Goal: Navigation & Orientation: Find specific page/section

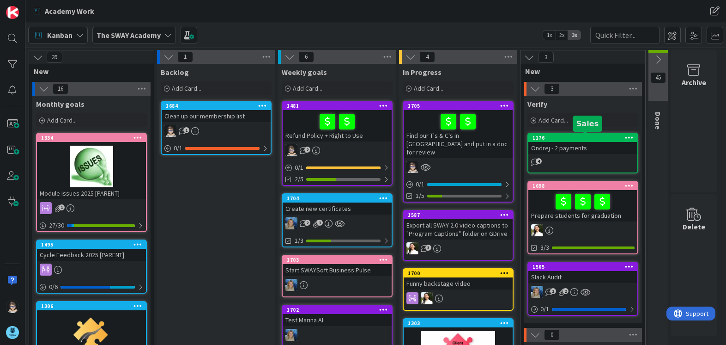
click at [584, 139] on div "1176" at bounding box center [585, 137] width 105 height 6
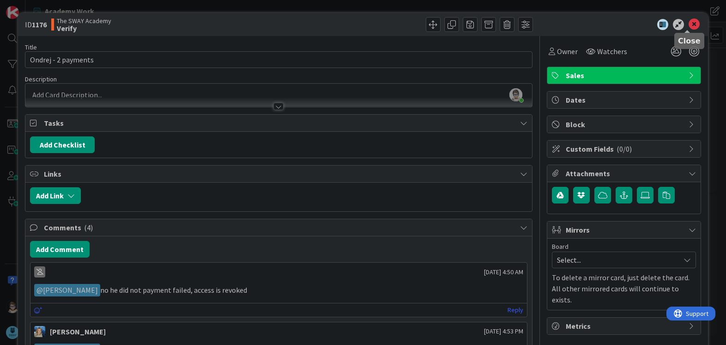
click at [689, 25] on icon at bounding box center [694, 24] width 11 height 11
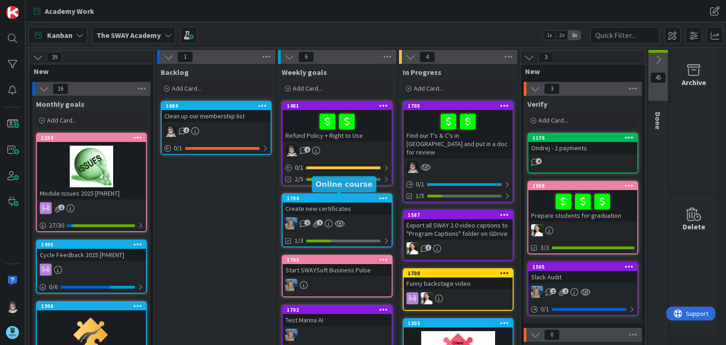
click at [340, 200] on div "1704" at bounding box center [339, 198] width 105 height 6
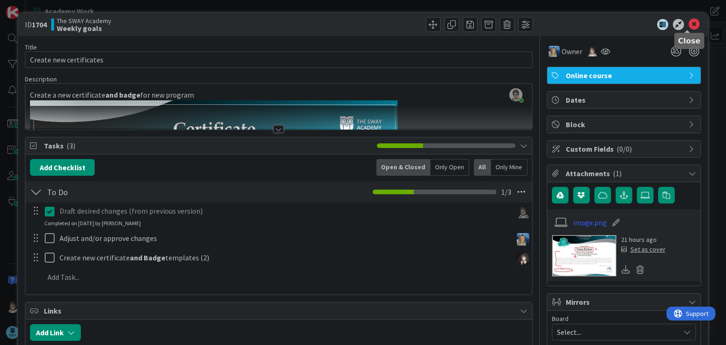
click at [689, 24] on icon at bounding box center [694, 24] width 11 height 11
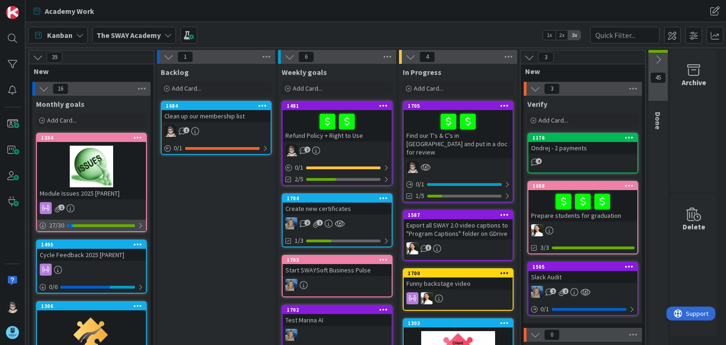
click at [97, 224] on div at bounding box center [104, 225] width 61 height 3
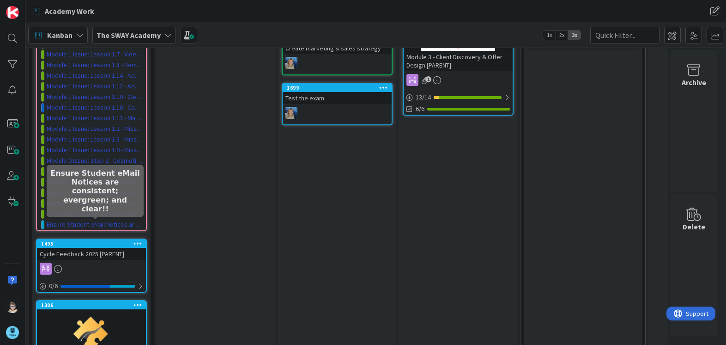
scroll to position [322, 0]
click at [118, 222] on link "Ensure Student eMail Notices are consistent; evergreen; and clear!!" at bounding box center [95, 224] width 97 height 10
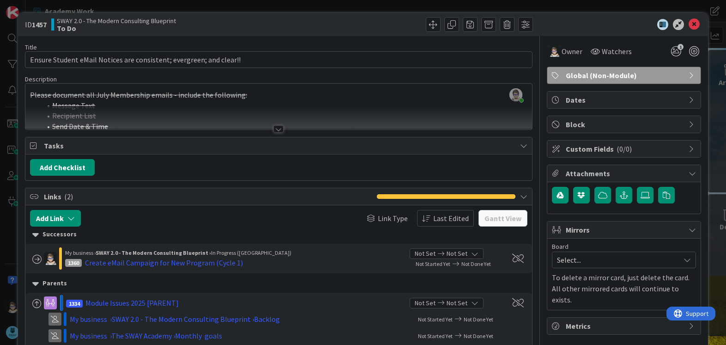
click at [275, 127] on div at bounding box center [278, 128] width 10 height 7
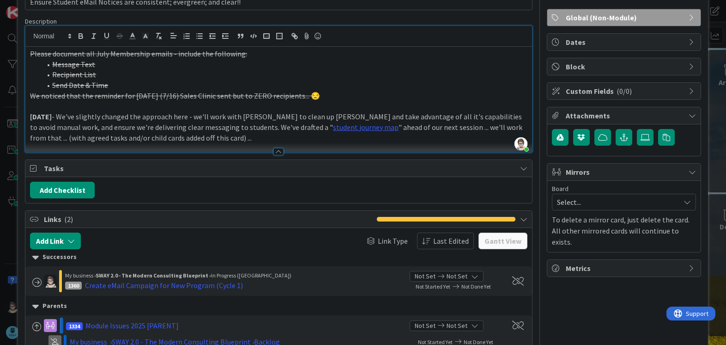
scroll to position [185, 0]
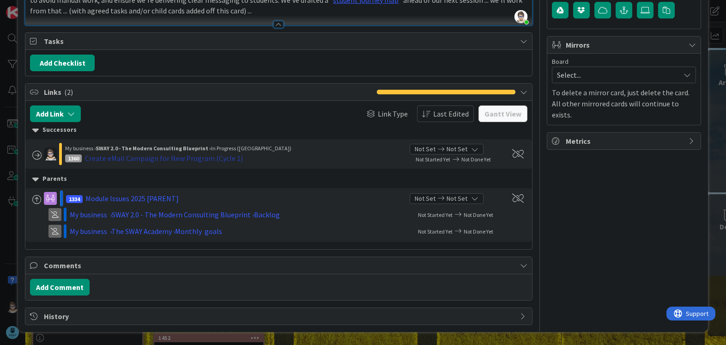
click at [130, 157] on div "Create eMail Campaign for New Program (Cycle 1)" at bounding box center [164, 157] width 158 height 11
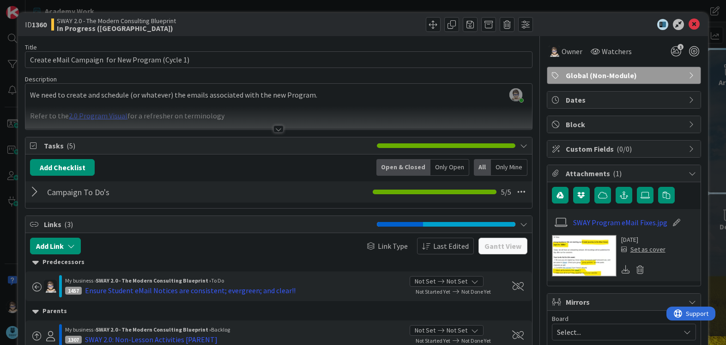
click at [276, 127] on div at bounding box center [278, 128] width 10 height 7
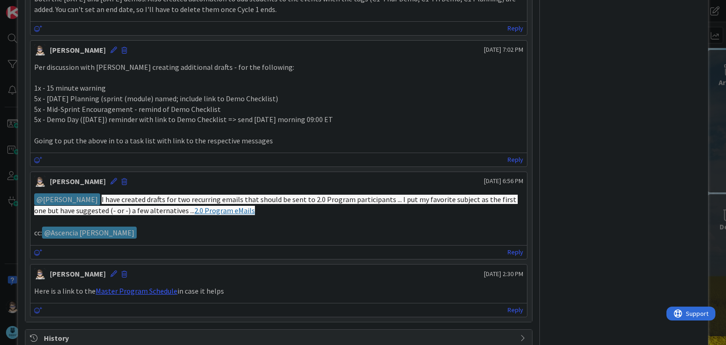
scroll to position [799, 0]
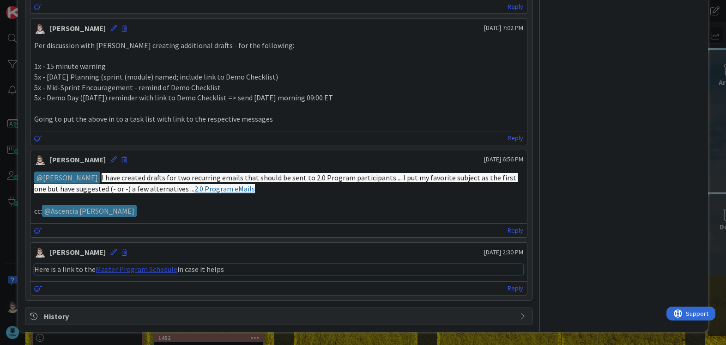
click at [158, 268] on link "Master Program Schedule" at bounding box center [137, 268] width 82 height 9
click at [211, 188] on link "2.0 Program eMails" at bounding box center [224, 188] width 61 height 9
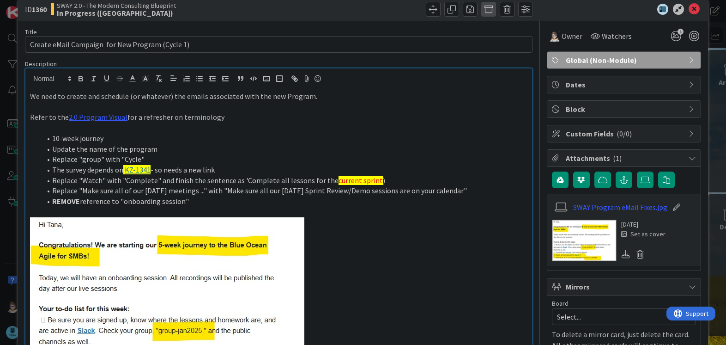
scroll to position [0, 0]
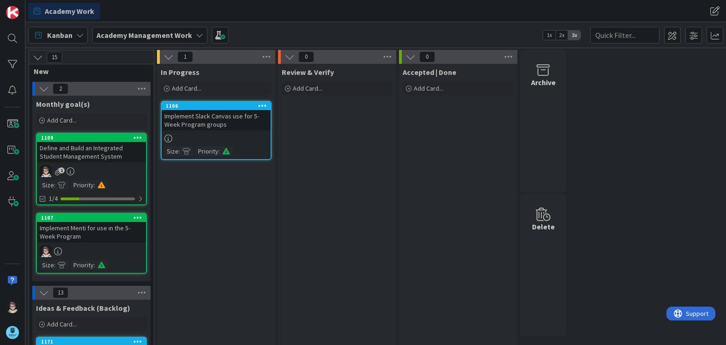
click at [196, 33] on icon at bounding box center [199, 34] width 7 height 7
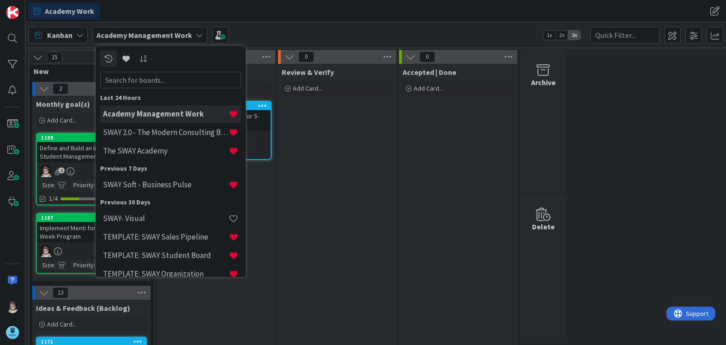
click at [196, 34] on icon at bounding box center [199, 34] width 7 height 7
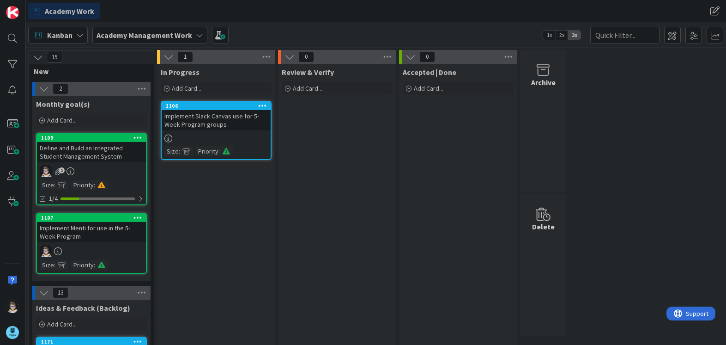
click at [196, 36] on icon at bounding box center [199, 34] width 7 height 7
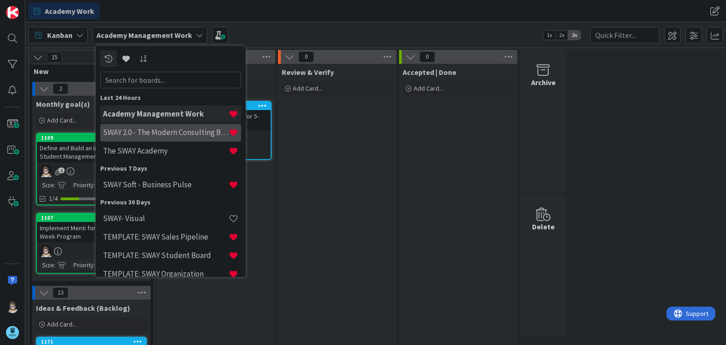
click at [188, 131] on h4 "SWAY 2.0 - The Modern Consulting Blueprint" at bounding box center [166, 131] width 126 height 9
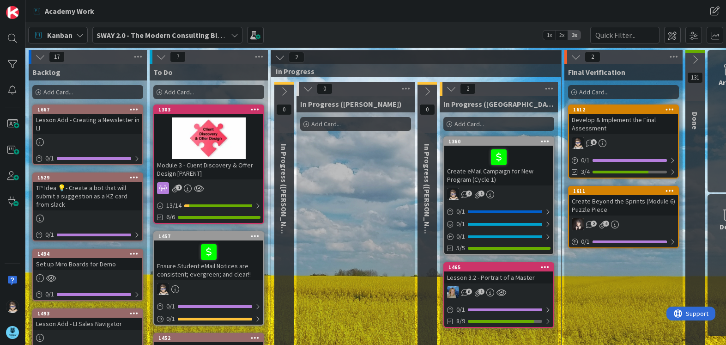
click at [234, 34] on icon at bounding box center [234, 34] width 7 height 7
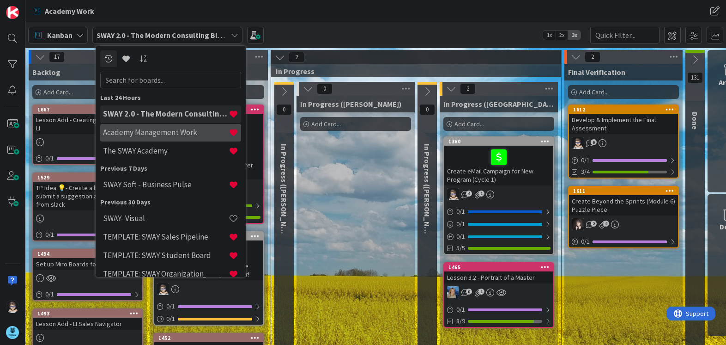
click at [193, 129] on h4 "Academy Management Work" at bounding box center [166, 131] width 126 height 9
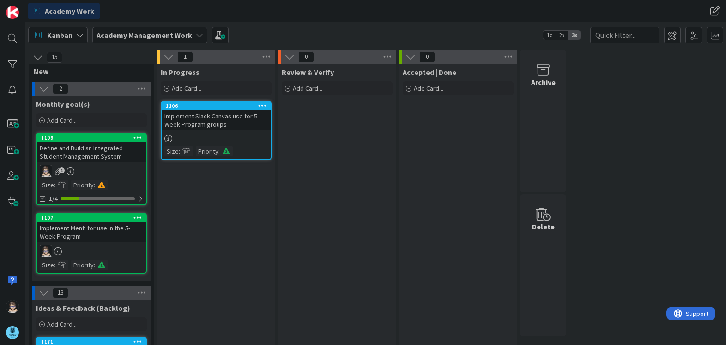
click at [196, 35] on icon at bounding box center [199, 34] width 7 height 7
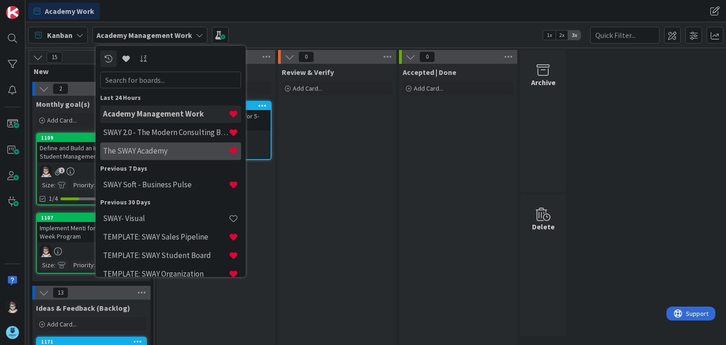
click at [160, 150] on h4 "The SWAY Academy" at bounding box center [166, 150] width 126 height 9
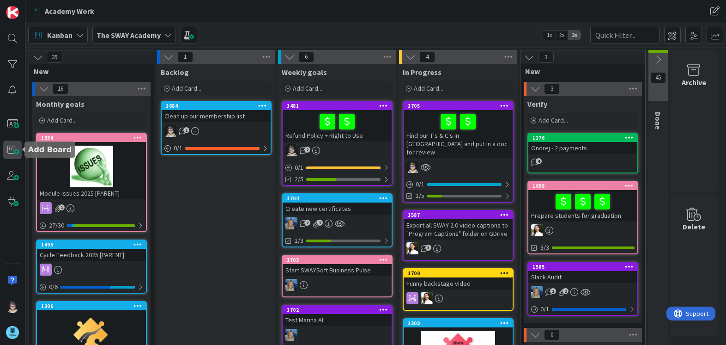
click at [13, 149] on span at bounding box center [12, 149] width 18 height 18
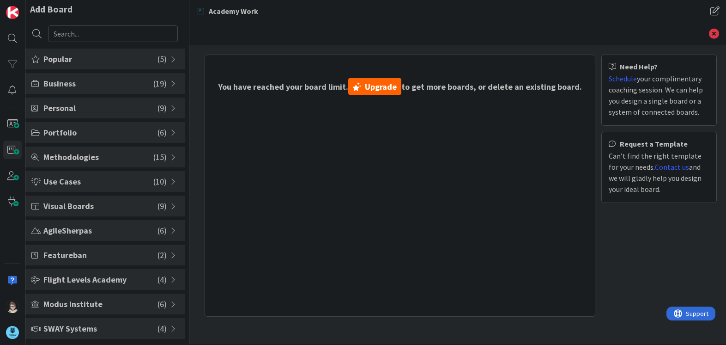
scroll to position [6, 0]
click at [170, 327] on span at bounding box center [174, 327] width 8 height 7
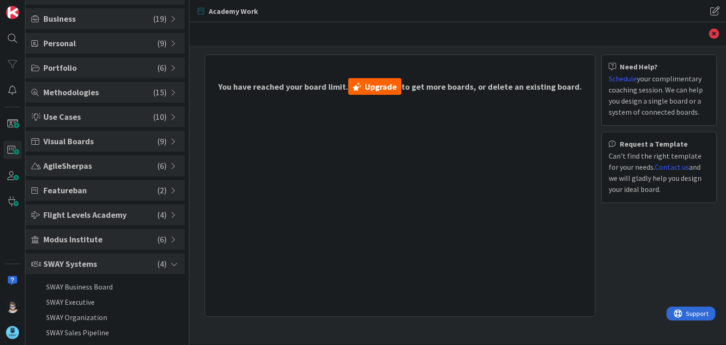
scroll to position [71, 0]
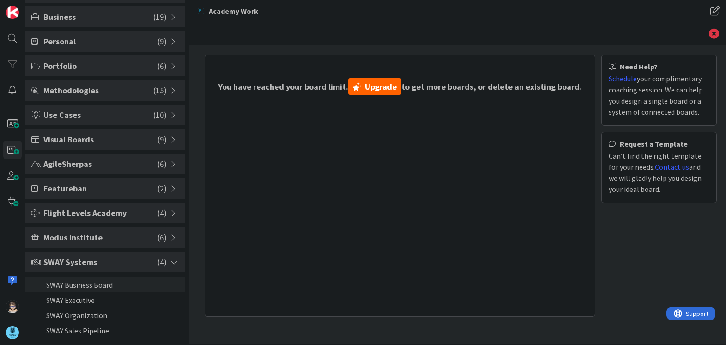
click at [120, 289] on li "SWAY Business Board" at bounding box center [104, 284] width 159 height 15
click at [59, 285] on li "SWAY Business Board" at bounding box center [104, 284] width 159 height 15
click at [713, 35] on icon at bounding box center [714, 34] width 10 height 10
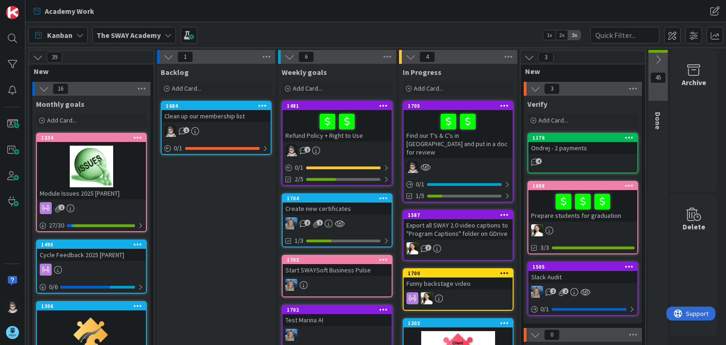
click at [164, 41] on div "The SWAY Academy" at bounding box center [134, 35] width 84 height 17
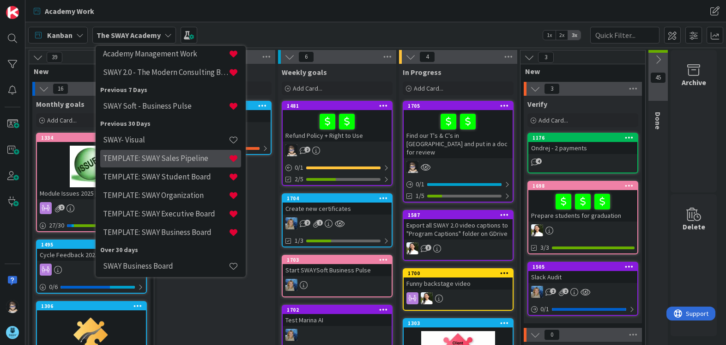
scroll to position [82, 0]
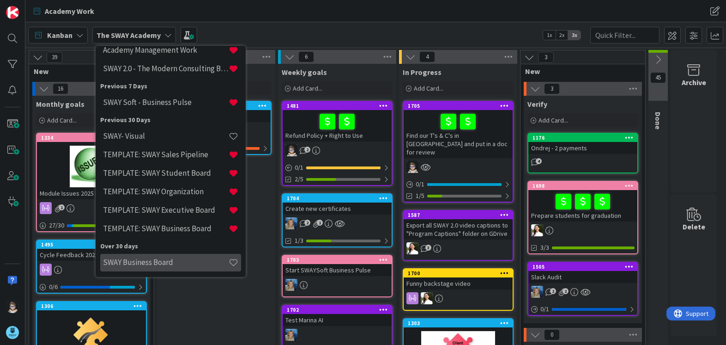
click at [151, 262] on h4 "SWAY Business Board" at bounding box center [166, 261] width 126 height 9
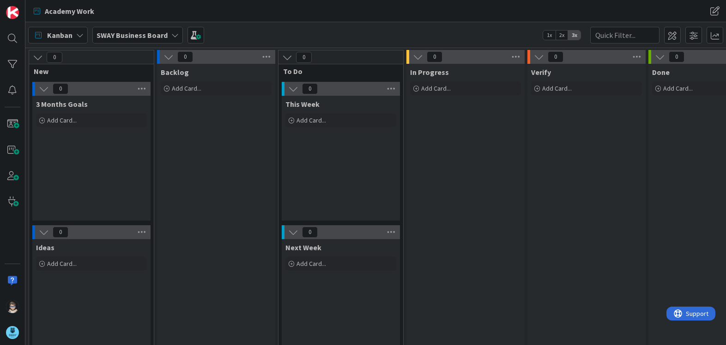
click at [171, 36] on icon at bounding box center [174, 34] width 7 height 7
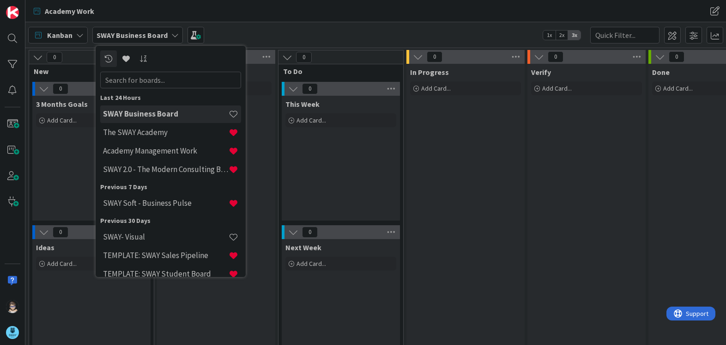
click at [249, 9] on div "Academy Work" at bounding box center [213, 11] width 370 height 17
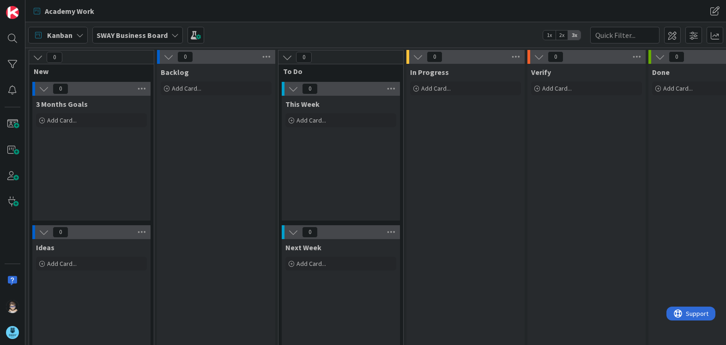
click at [172, 35] on icon at bounding box center [174, 34] width 7 height 7
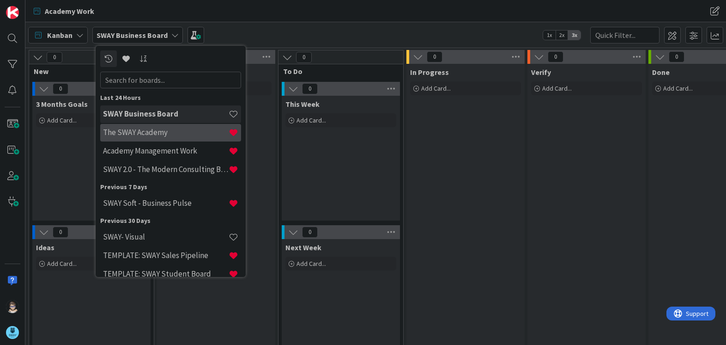
click at [160, 129] on h4 "The SWAY Academy" at bounding box center [166, 131] width 126 height 9
